Goal: Task Accomplishment & Management: Complete application form

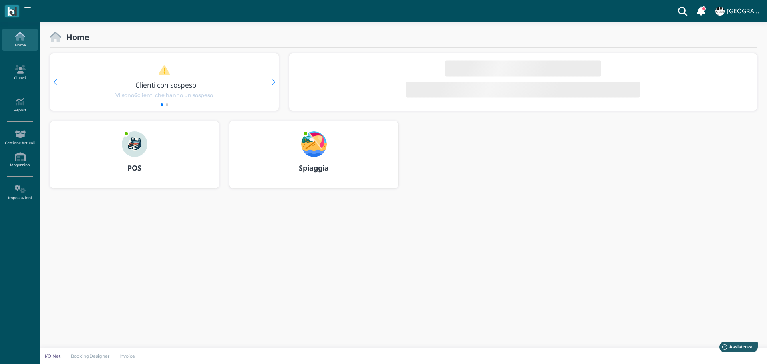
click at [314, 152] on img at bounding box center [314, 144] width 26 height 26
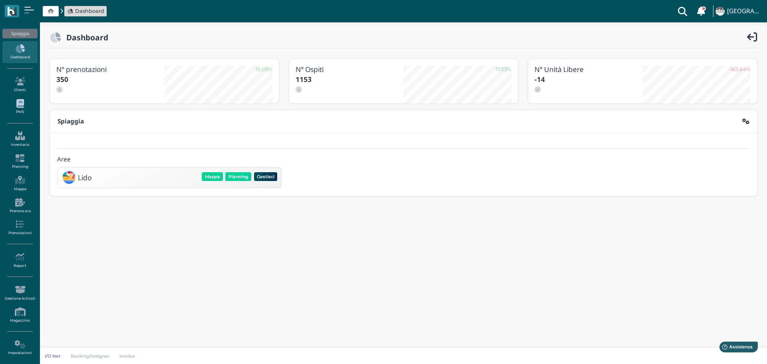
click at [16, 109] on link "PMS" at bounding box center [19, 107] width 35 height 22
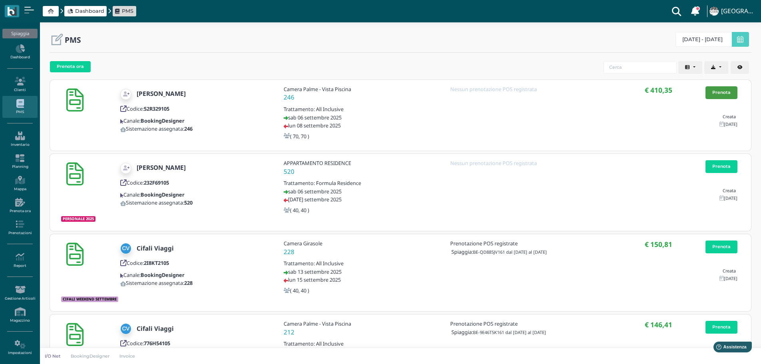
click at [726, 93] on link "Prenota" at bounding box center [721, 92] width 32 height 13
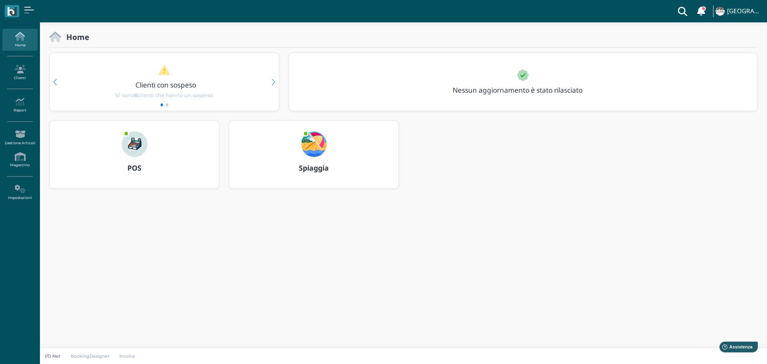
click at [312, 146] on img at bounding box center [314, 144] width 26 height 26
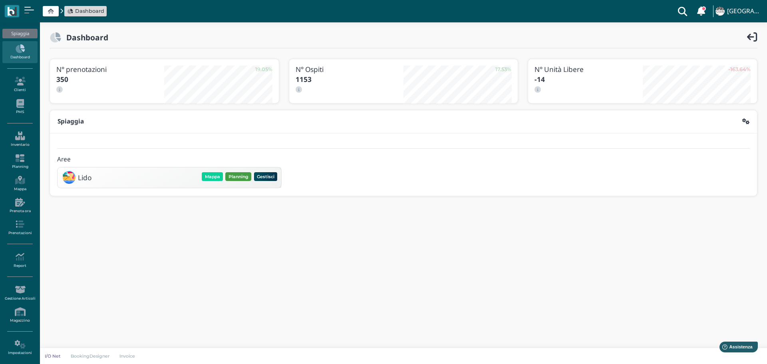
click at [244, 177] on button "Planning" at bounding box center [238, 176] width 26 height 9
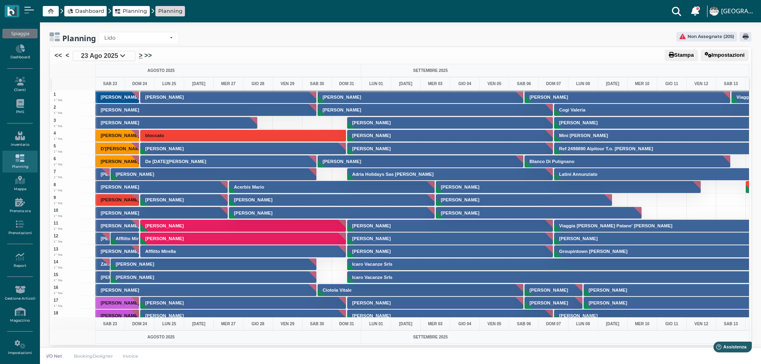
click at [141, 55] on link ">" at bounding box center [141, 56] width 4 height 10
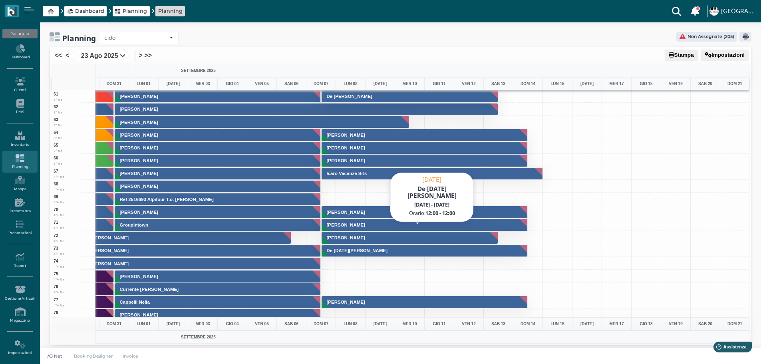
scroll to position [799, 232]
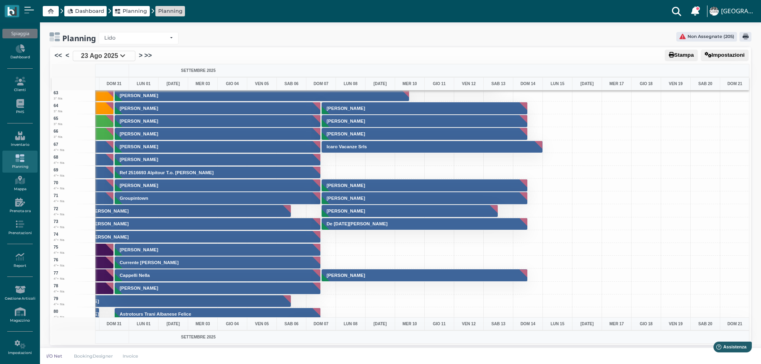
click at [352, 210] on h3 "Matran Valeria" at bounding box center [346, 211] width 45 height 5
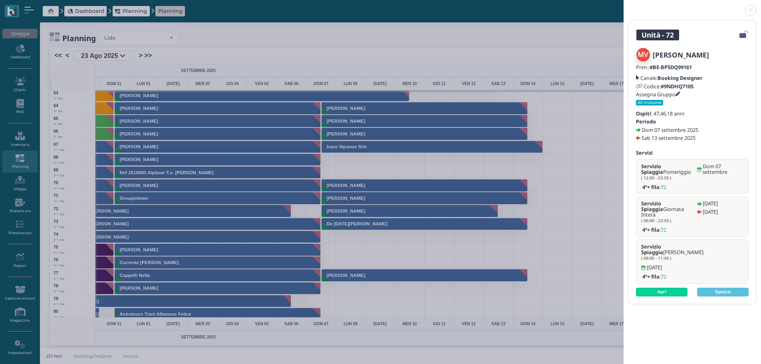
click at [624, 6] on link at bounding box center [624, 6] width 0 height 0
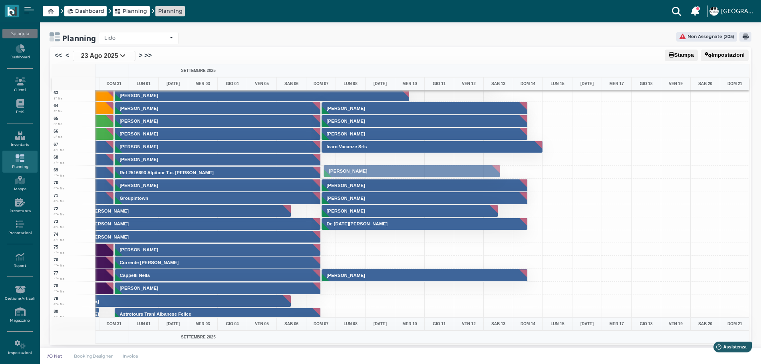
drag, startPoint x: 364, startPoint y: 211, endPoint x: 357, endPoint y: 171, distance: 40.7
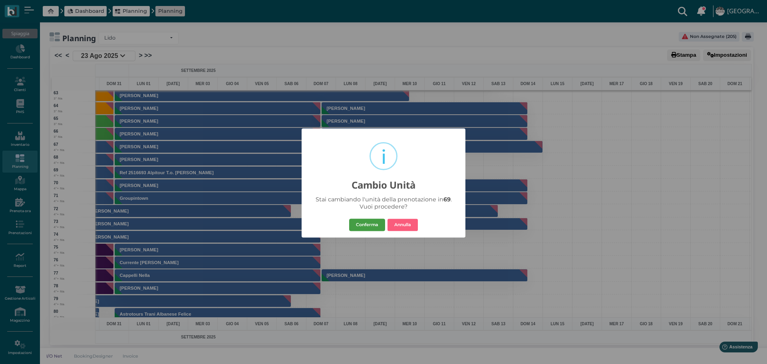
click at [375, 219] on button "Conferma" at bounding box center [367, 224] width 36 height 13
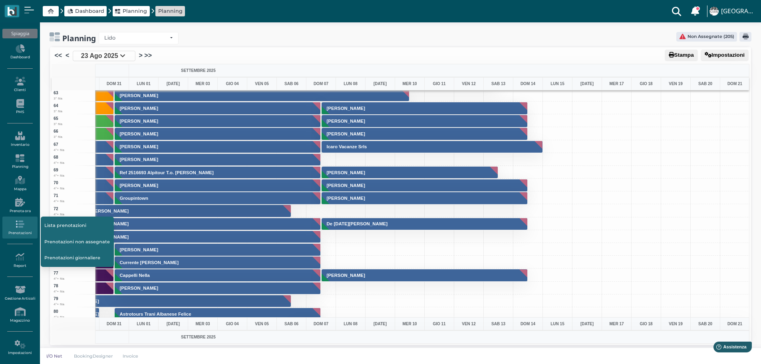
click at [81, 242] on link "Prenotazioni non assegnate" at bounding box center [77, 241] width 73 height 15
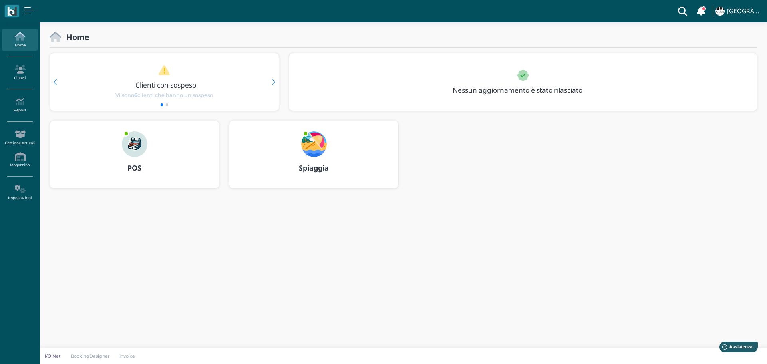
click at [317, 138] on img at bounding box center [314, 144] width 26 height 26
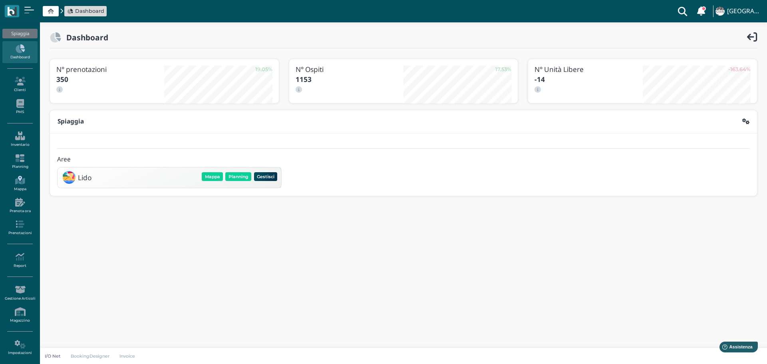
click at [17, 181] on icon at bounding box center [19, 180] width 35 height 9
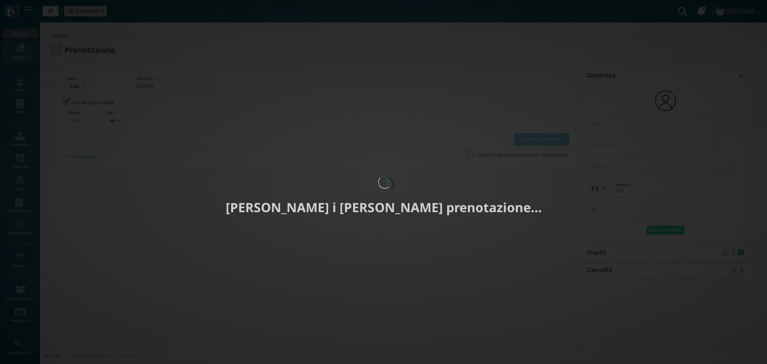
select select "40"
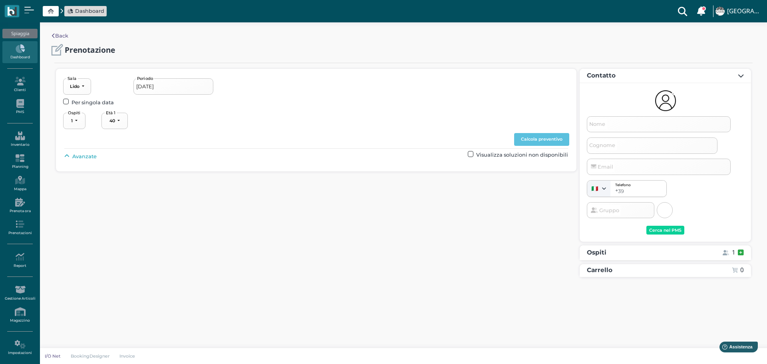
type input "06/09/2025 - 08/09/2025"
select select "2"
type input "Antonio"
type input "Martina"
select select "40"
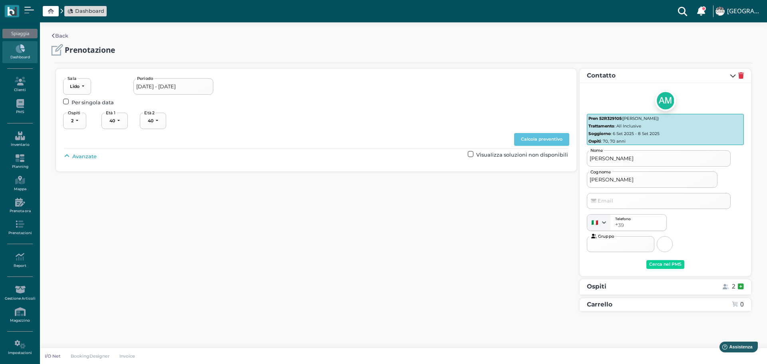
select select "70"
click at [89, 155] on span "Avanzate" at bounding box center [84, 157] width 24 height 8
click at [359, 177] on div "----------------------" at bounding box center [341, 175] width 36 height 6
click at [348, 234] on link "4°+ fila" at bounding box center [350, 234] width 60 height 10
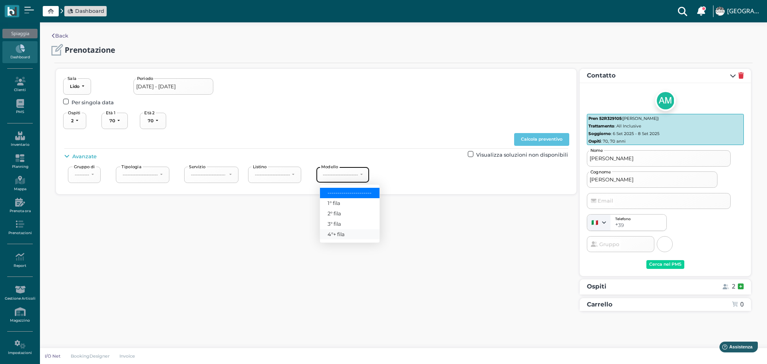
select select "240"
click at [553, 139] on button "Calcola preventivo" at bounding box center [541, 139] width 55 height 13
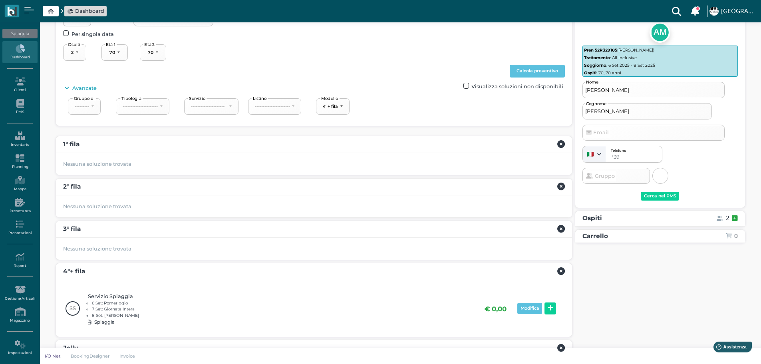
scroll to position [107, 0]
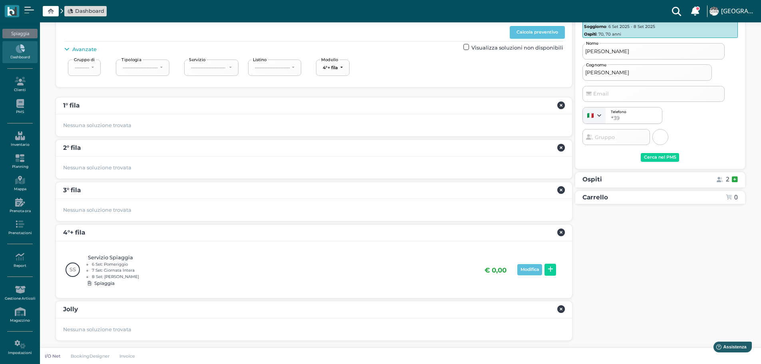
drag, startPoint x: 545, startPoint y: 270, endPoint x: 569, endPoint y: 270, distance: 23.6
click at [546, 270] on button at bounding box center [550, 270] width 12 height 12
click at [722, 280] on button "Prenota" at bounding box center [722, 284] width 32 height 13
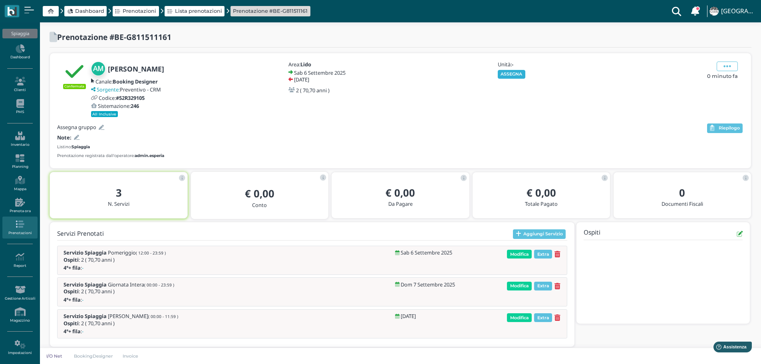
click at [517, 73] on button "ASSEGNA" at bounding box center [512, 74] width 28 height 9
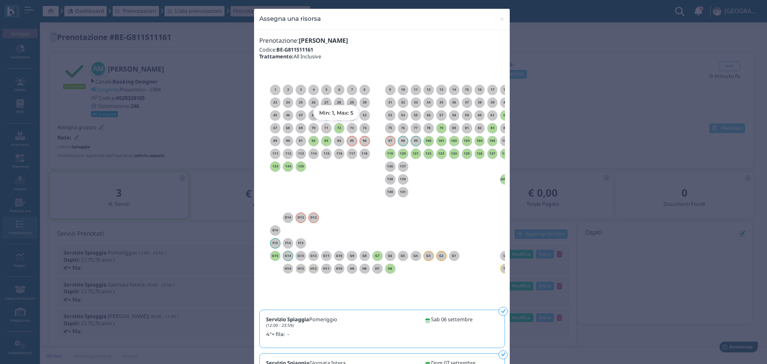
click at [336, 129] on h6 "72" at bounding box center [339, 128] width 10 height 4
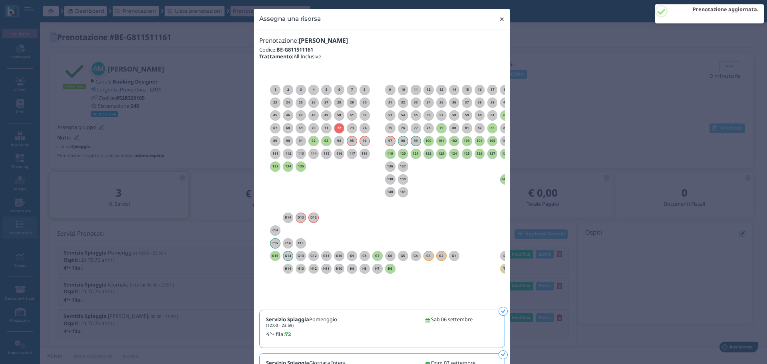
click at [495, 17] on button "× close" at bounding box center [502, 19] width 16 height 20
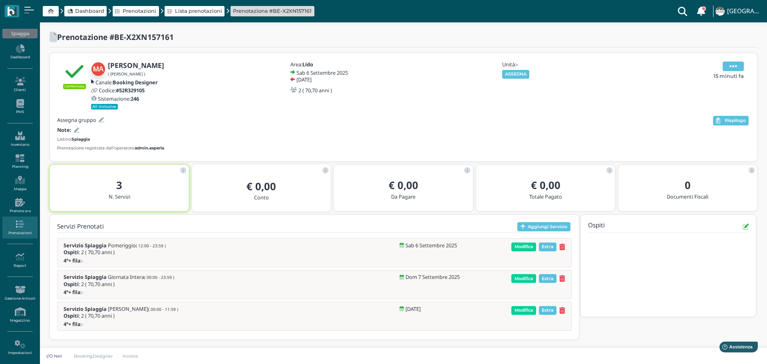
click at [736, 66] on icon at bounding box center [733, 66] width 8 height 9
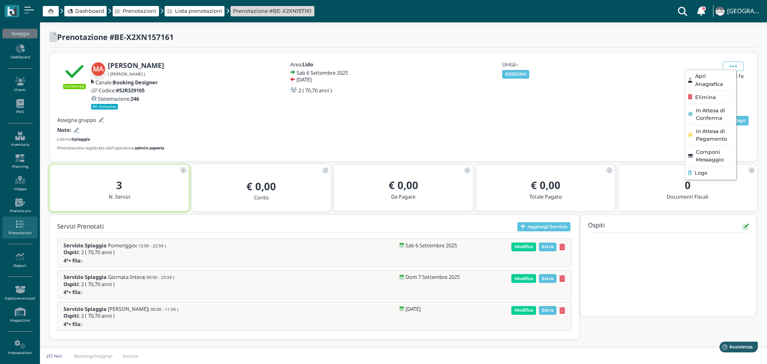
click at [709, 97] on span "Elimina" at bounding box center [705, 97] width 21 height 8
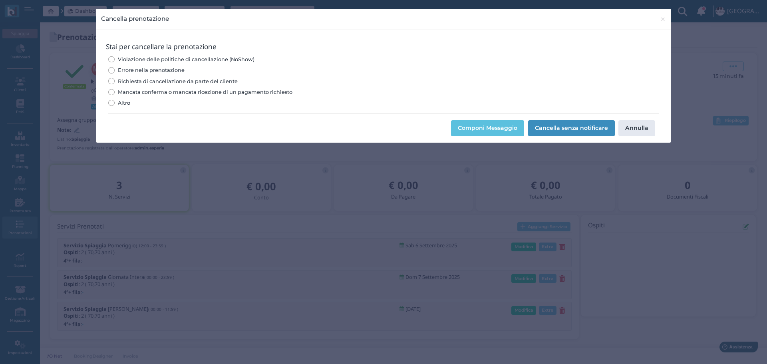
drag, startPoint x: 580, startPoint y: 129, endPoint x: 427, endPoint y: 67, distance: 165.3
click at [581, 129] on button "Cancella senza notificare" at bounding box center [571, 128] width 87 height 16
click at [113, 70] on input "Errore nella prenotazione" at bounding box center [111, 70] width 6 height 6
radio input "true"
click at [576, 123] on button "Cancella senza notificare" at bounding box center [571, 128] width 87 height 16
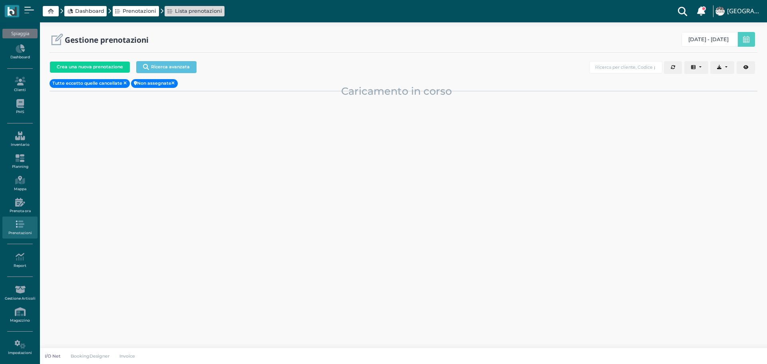
select select "0"
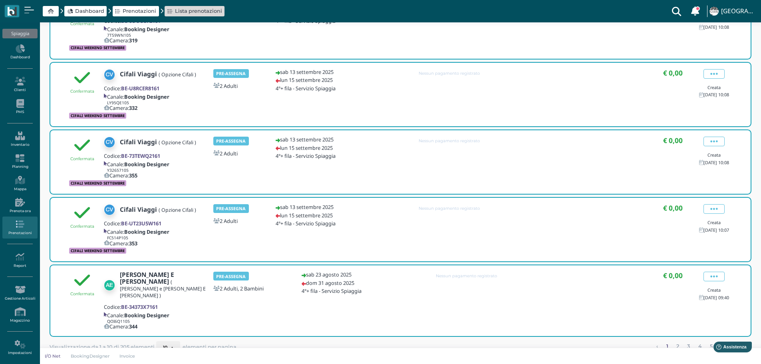
scroll to position [435, 0]
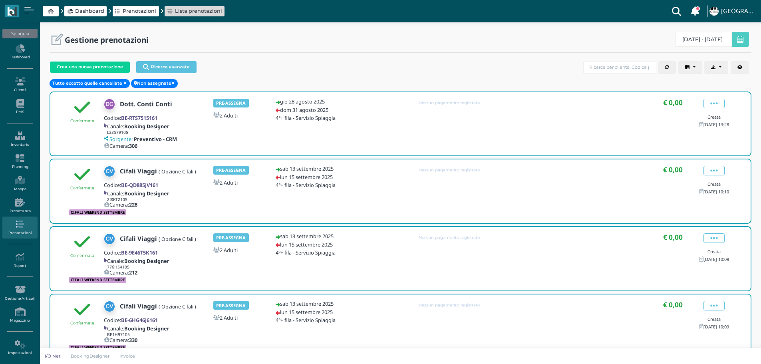
select select "0"
